Goal: Information Seeking & Learning: Find specific page/section

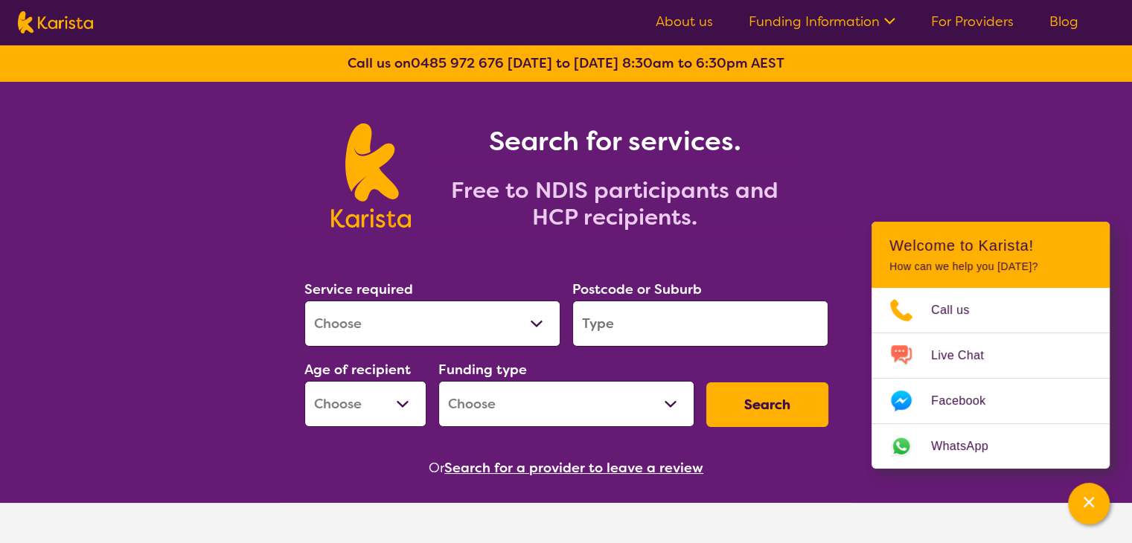
click at [536, 321] on select "Allied Health Assistant Assessment ([MEDICAL_DATA] or [MEDICAL_DATA]) Behaviour…" at bounding box center [432, 324] width 256 height 46
select select "NDIS Plan management"
click at [304, 301] on select "Allied Health Assistant Assessment ([MEDICAL_DATA] or [MEDICAL_DATA]) Behaviour…" at bounding box center [432, 324] width 256 height 46
select select "NDIS"
click at [617, 332] on input "search" at bounding box center [700, 324] width 256 height 46
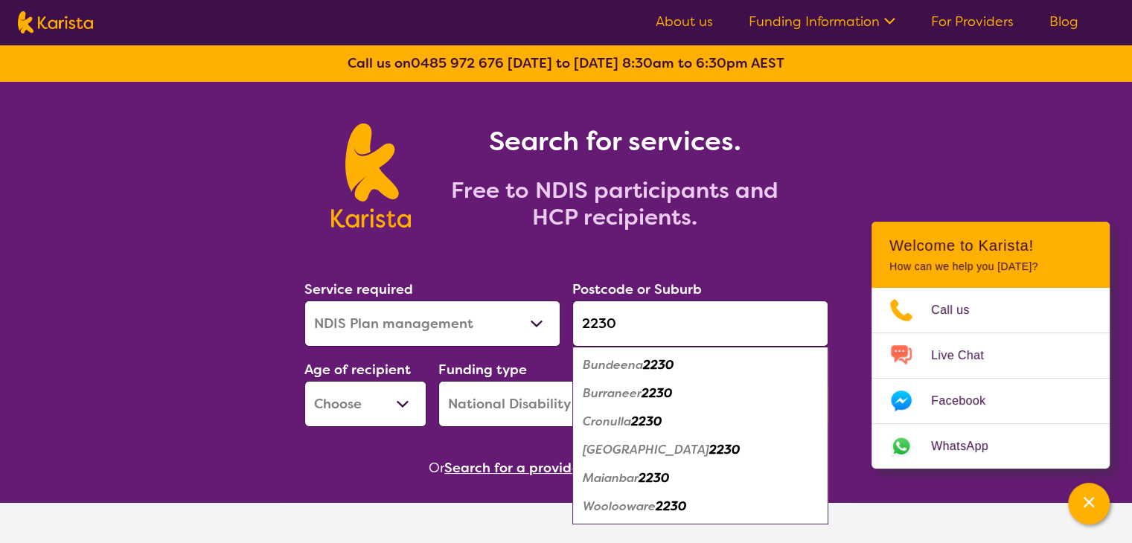
type input "2230"
click at [649, 453] on em "[GEOGRAPHIC_DATA]" at bounding box center [646, 450] width 127 height 16
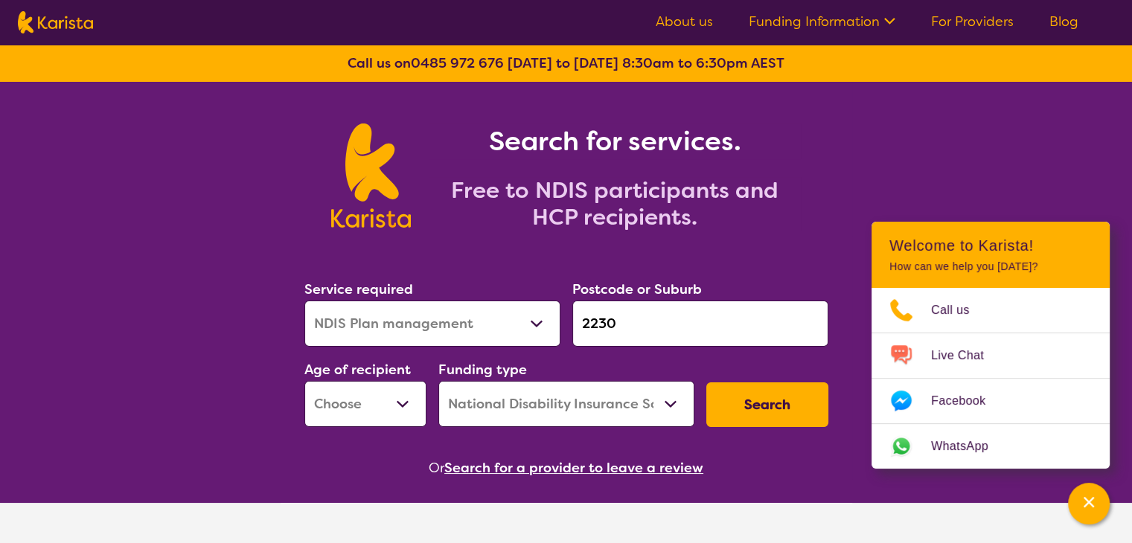
click at [405, 406] on select "Early Childhood - 0 to 9 Child - 10 to 11 Adolescent - 12 to 17 Adult - 18 to 6…" at bounding box center [365, 404] width 122 height 46
select select "AD"
click at [304, 381] on select "Early Childhood - 0 to 9 Child - 10 to 11 Adolescent - 12 to 17 Adult - 18 to 6…" at bounding box center [365, 404] width 122 height 46
click at [666, 409] on select "Home Care Package (HCP) National Disability Insurance Scheme (NDIS) I don't know" at bounding box center [566, 404] width 256 height 46
click at [438, 381] on select "Home Care Package (HCP) National Disability Insurance Scheme (NDIS) I don't know" at bounding box center [566, 404] width 256 height 46
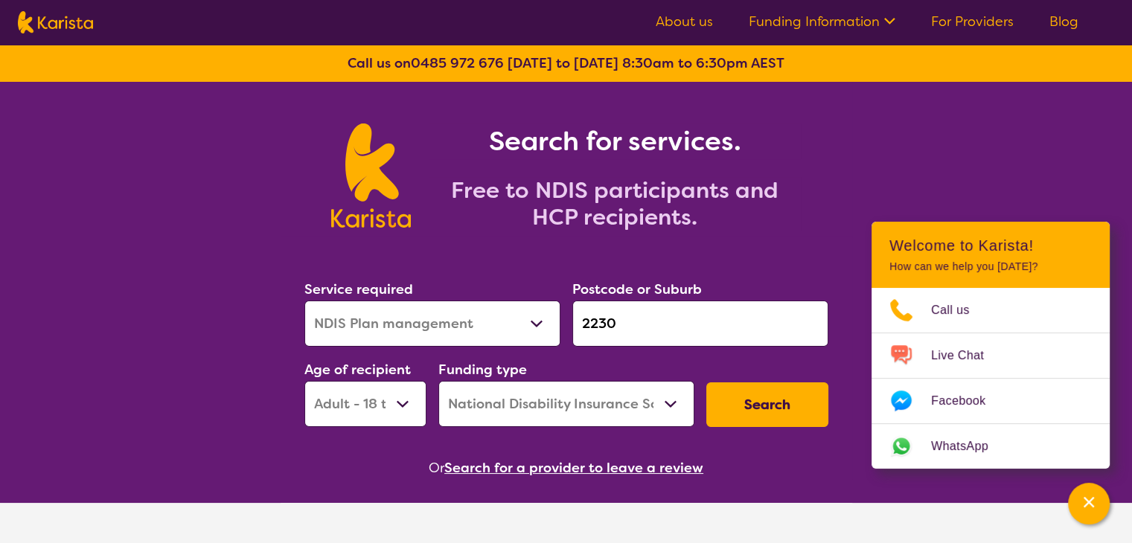
click at [788, 412] on button "Search" at bounding box center [767, 405] width 122 height 45
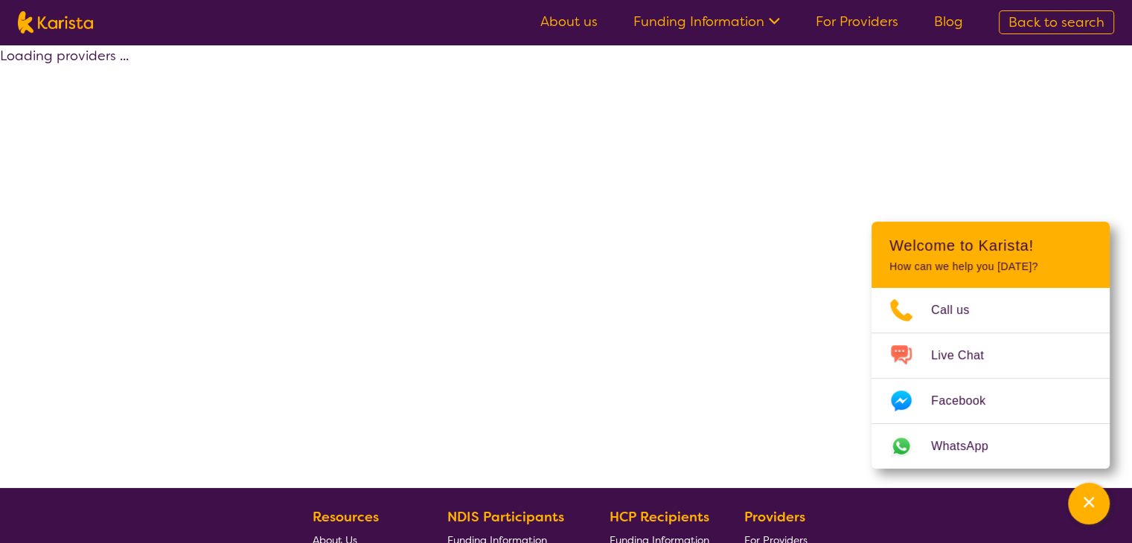
select select "by_score"
